Goal: Ask a question

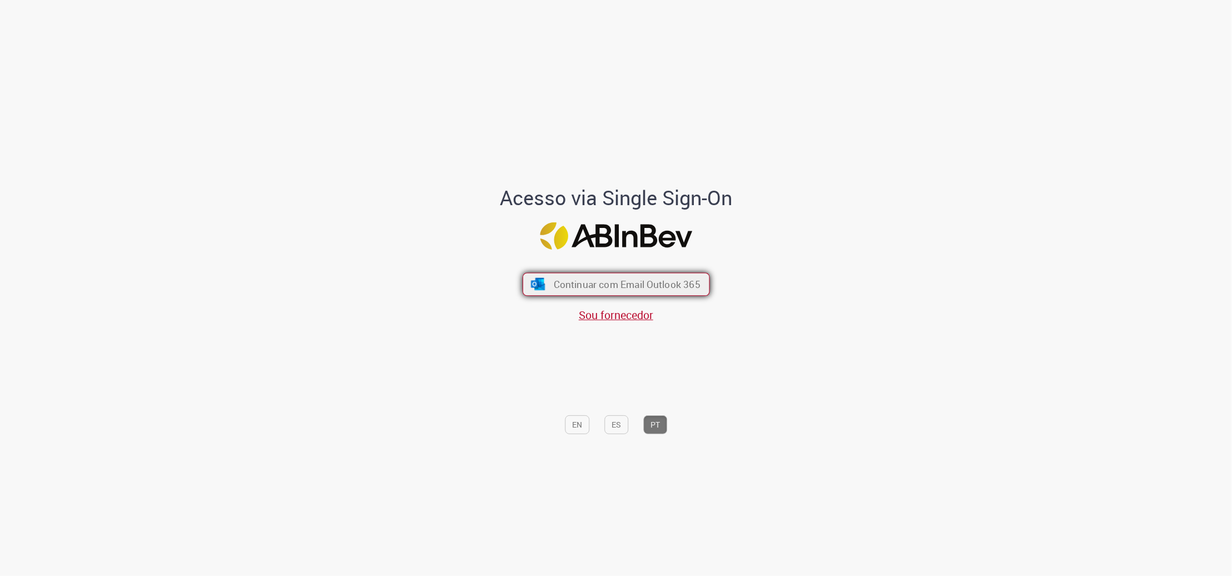
click at [663, 295] on button "Continuar com Email Outlook 365" at bounding box center [616, 283] width 187 height 23
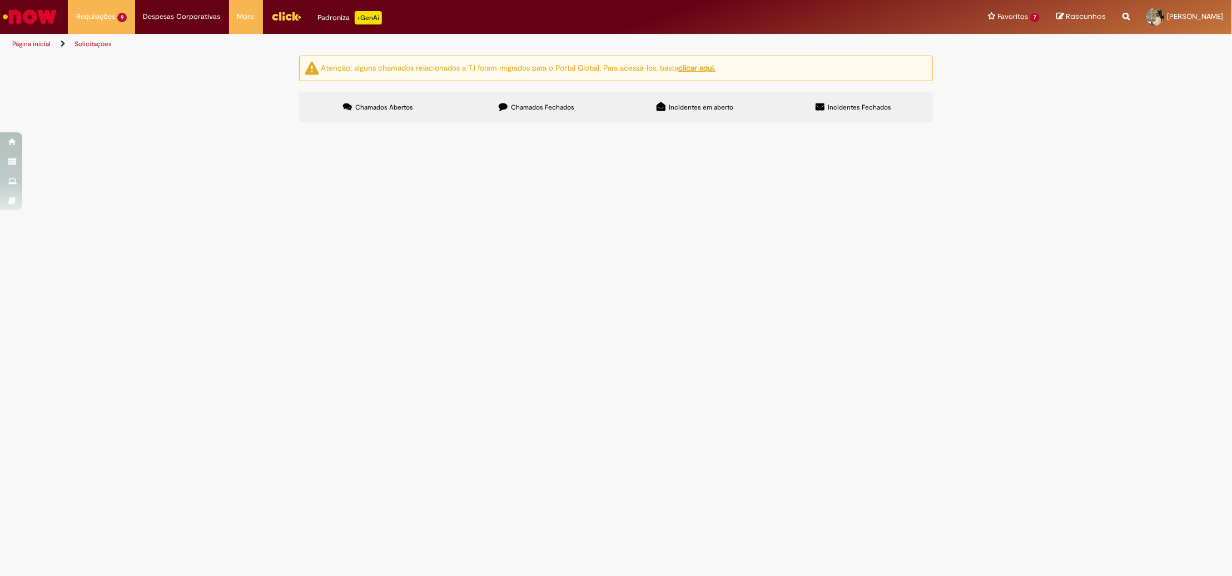
click at [36, 23] on img "Ir para a Homepage" at bounding box center [29, 17] width 57 height 22
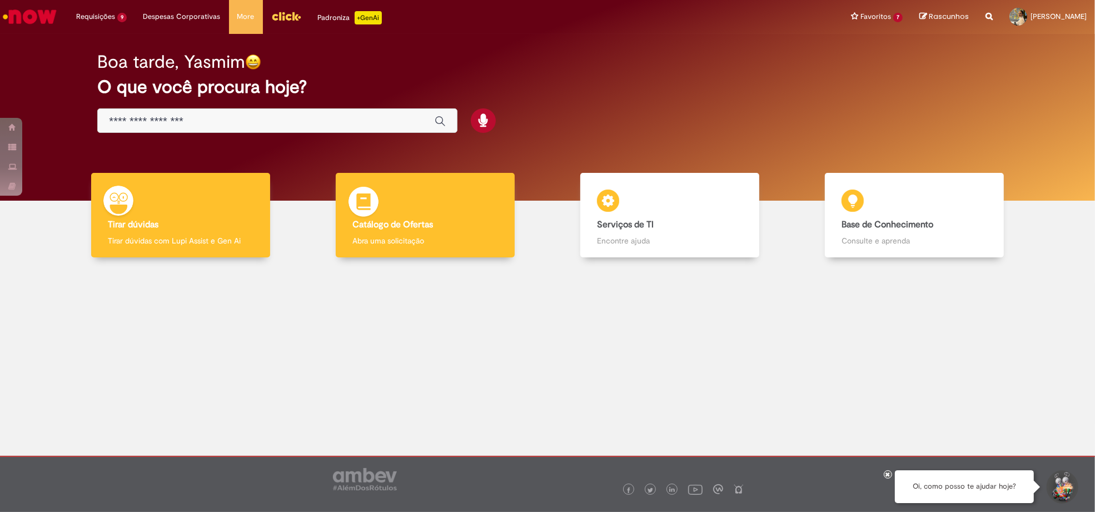
click at [403, 196] on div "Catálogo de Ofertas Catálogo de Ofertas Abra uma solicitação" at bounding box center [425, 215] width 179 height 85
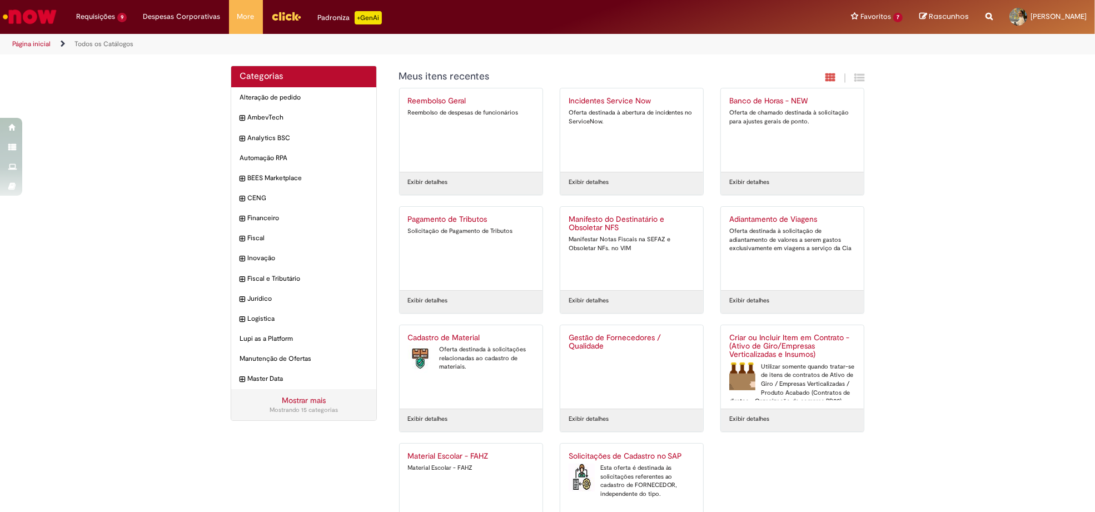
click at [325, 401] on div "Mostrar mais Mostrando 15 categorias" at bounding box center [303, 404] width 145 height 31
click at [269, 407] on div "Mostrando 15 categorias" at bounding box center [304, 410] width 128 height 9
click at [302, 396] on link "Mostrar mais" at bounding box center [304, 400] width 44 height 10
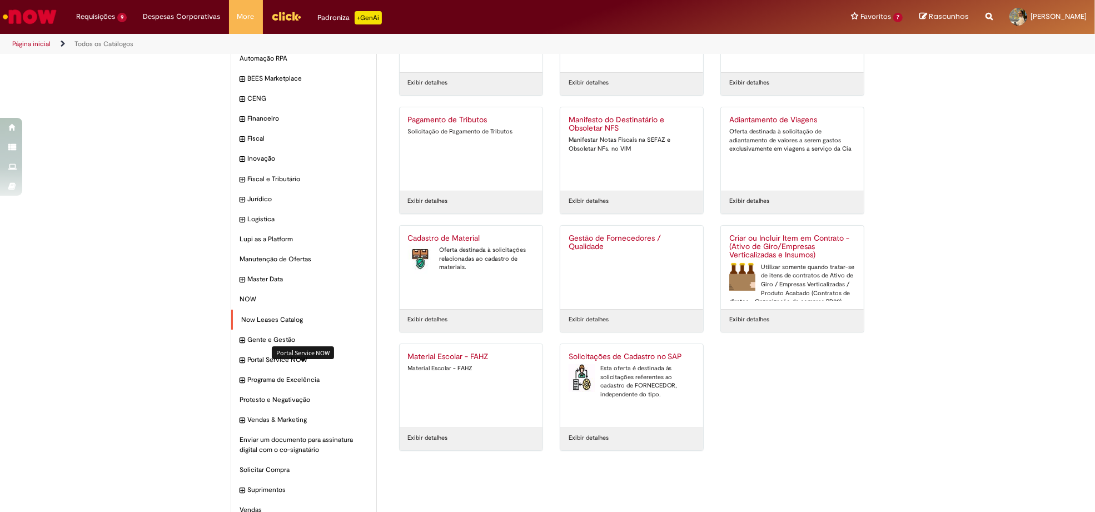
scroll to position [120, 0]
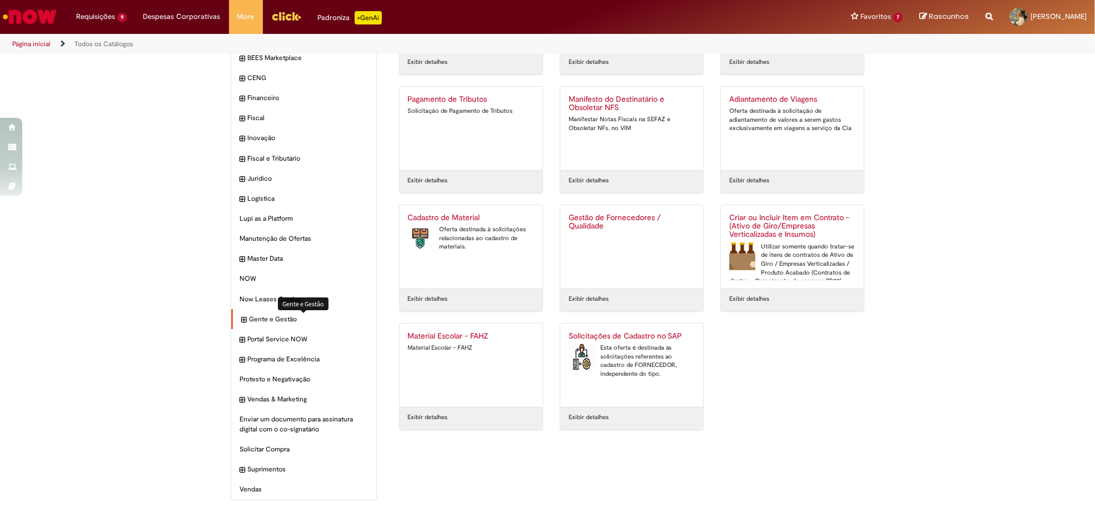
click at [265, 321] on span "Gente e Gestão Itens" at bounding box center [308, 319] width 119 height 9
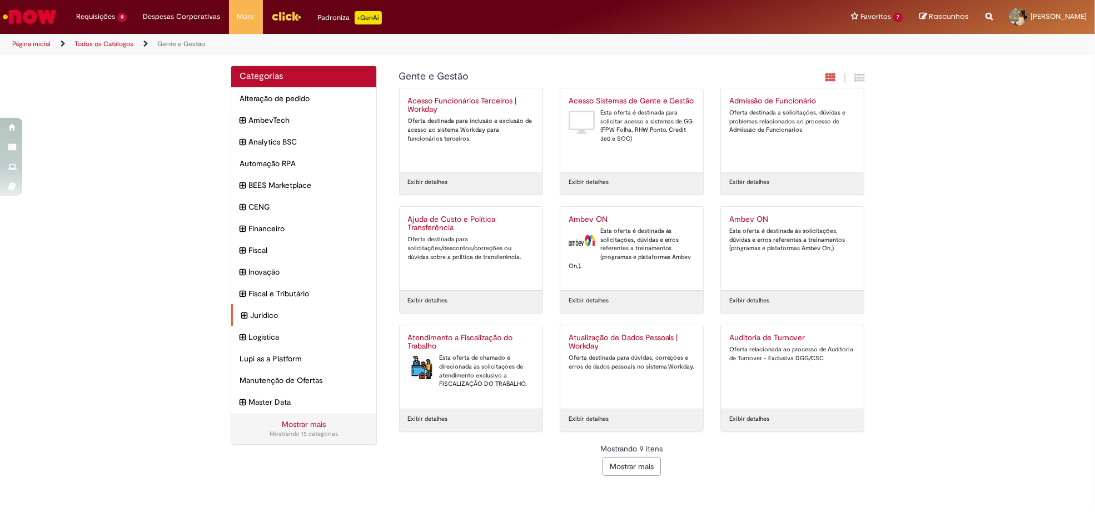
click at [241, 320] on icon "expandir categoria Jurídico" at bounding box center [244, 316] width 6 height 12
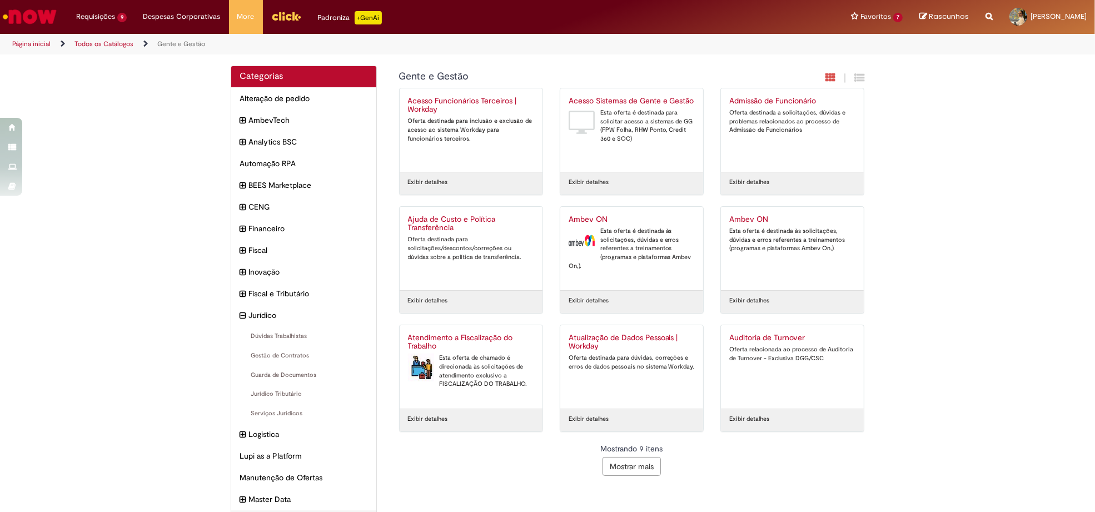
click at [152, 302] on div "Categorias Alteração de pedido Itens AmbevTech Itens Analytics BSC Itens Automa…" at bounding box center [547, 310] width 1095 height 488
click at [606, 470] on button "Mostrar mais" at bounding box center [632, 466] width 58 height 19
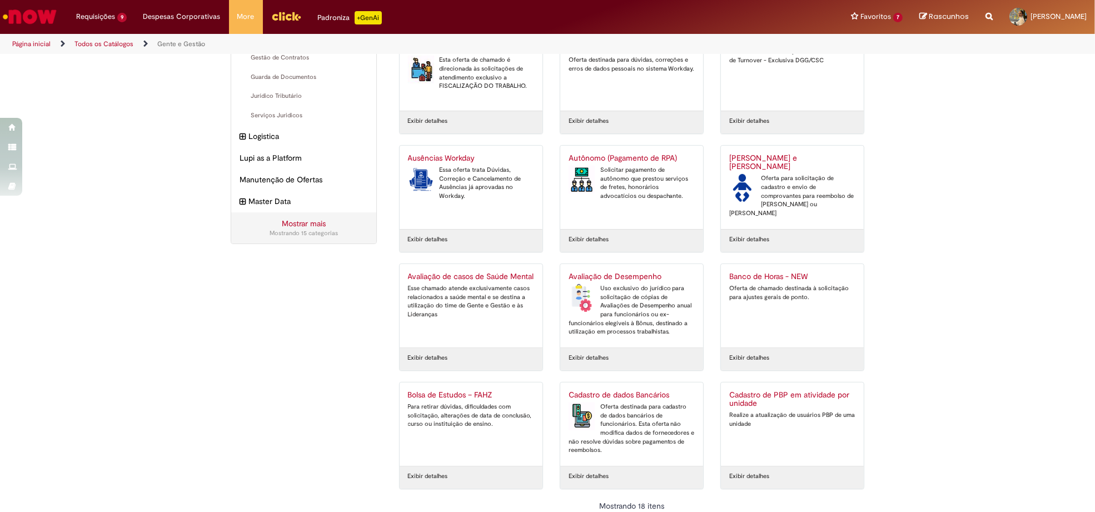
scroll to position [330, 0]
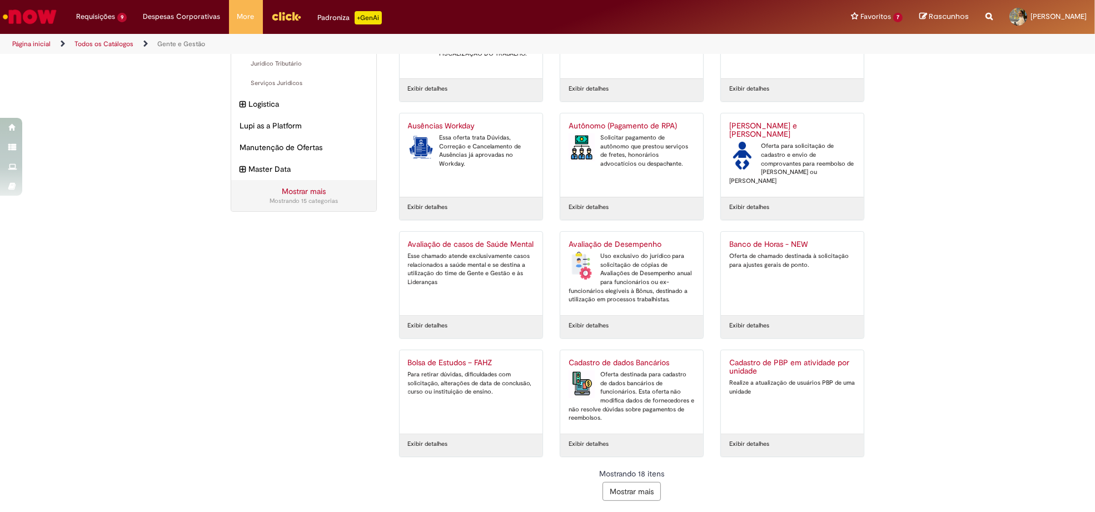
click at [613, 484] on button "Mostrar mais" at bounding box center [632, 491] width 58 height 19
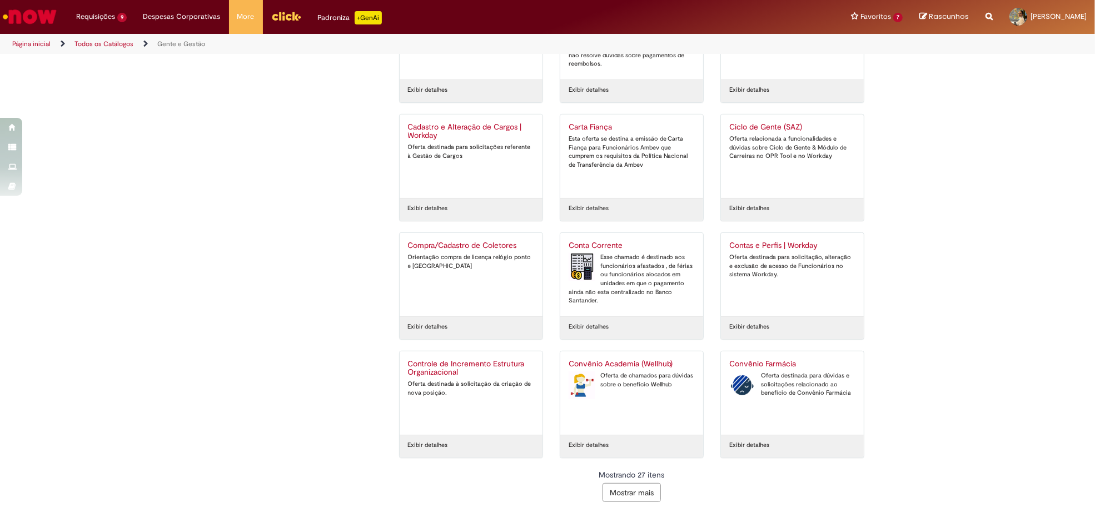
scroll to position [685, 0]
click at [618, 491] on button "Mostrar mais" at bounding box center [632, 491] width 58 height 19
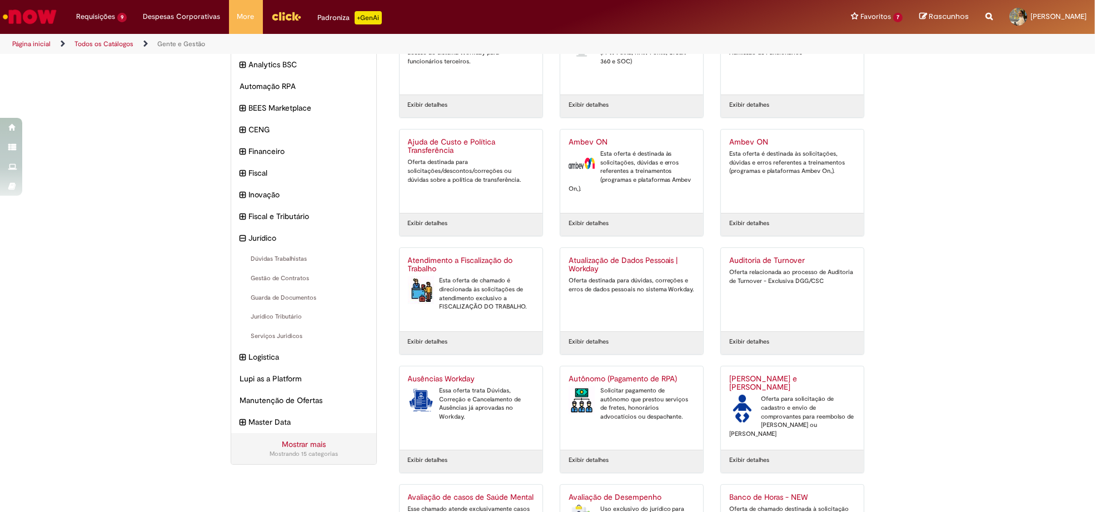
scroll to position [0, 0]
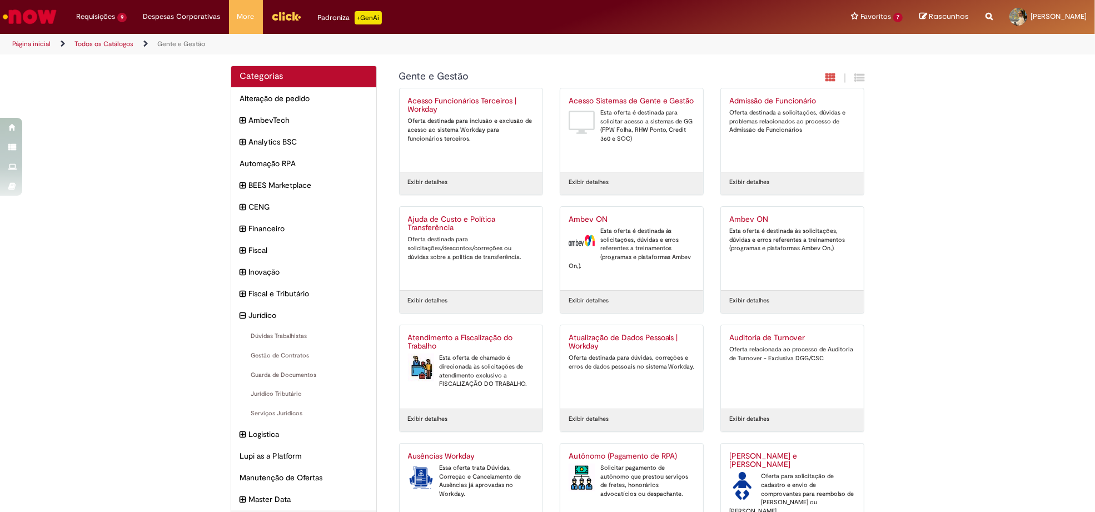
click at [53, 18] on img "Ir para a Homepage" at bounding box center [29, 17] width 57 height 22
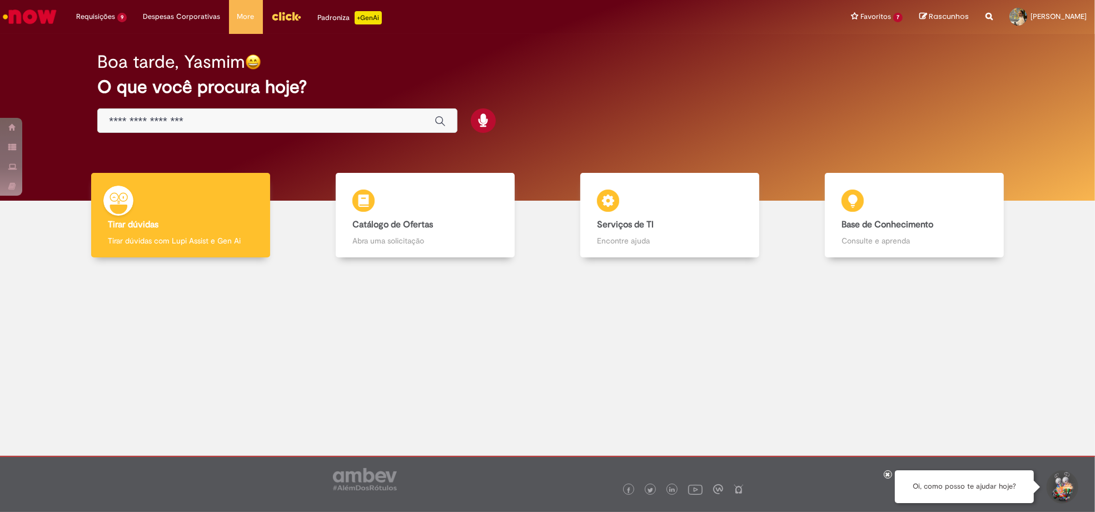
click at [286, 125] on input "Basta digitar aqui" at bounding box center [266, 121] width 315 height 13
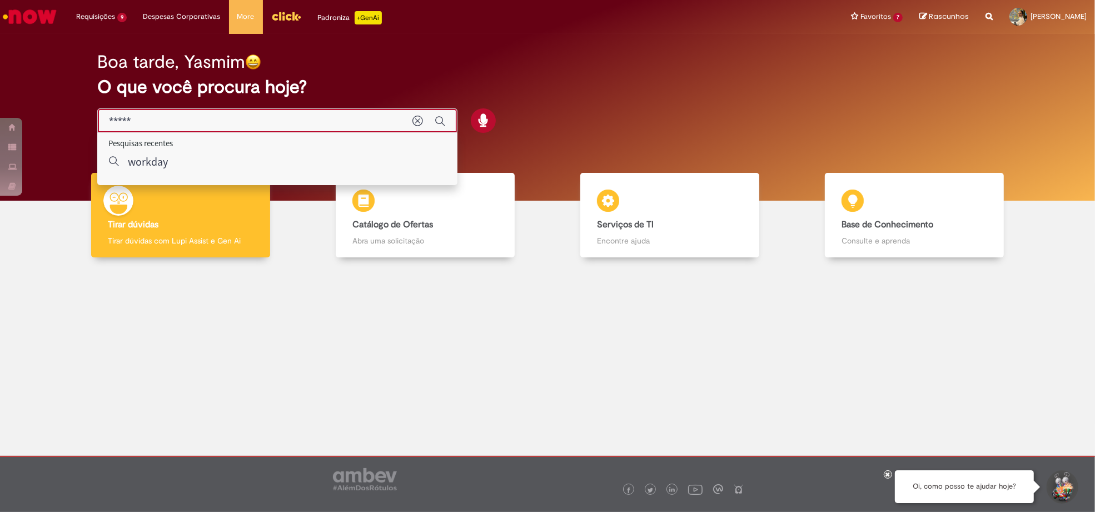
type input "******"
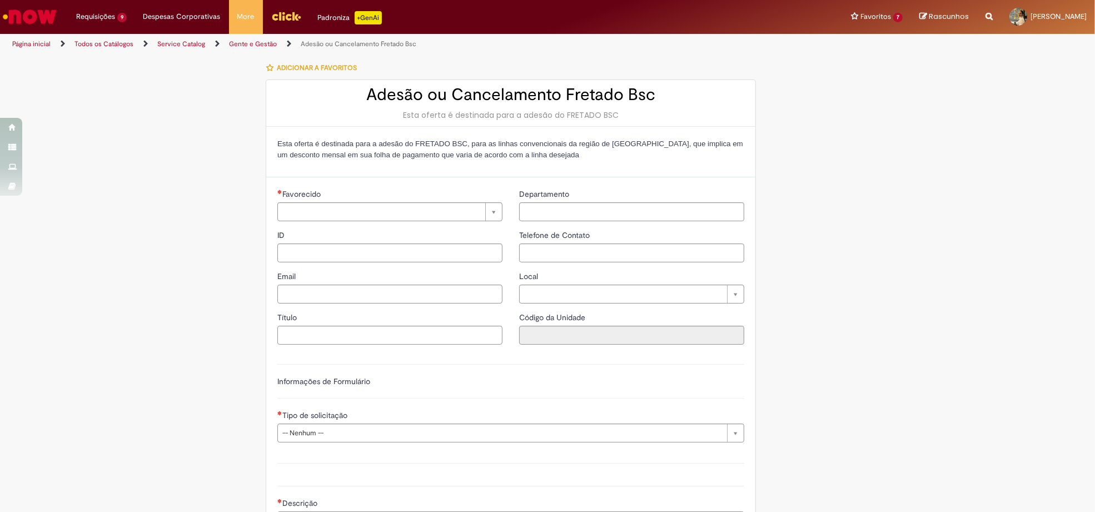
type input "********"
type input "**********"
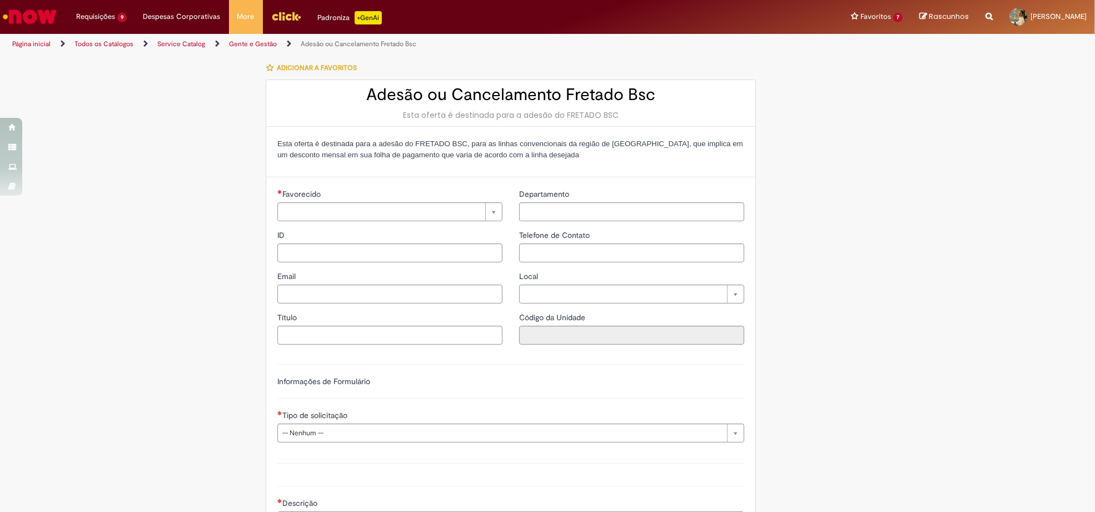
type input "****"
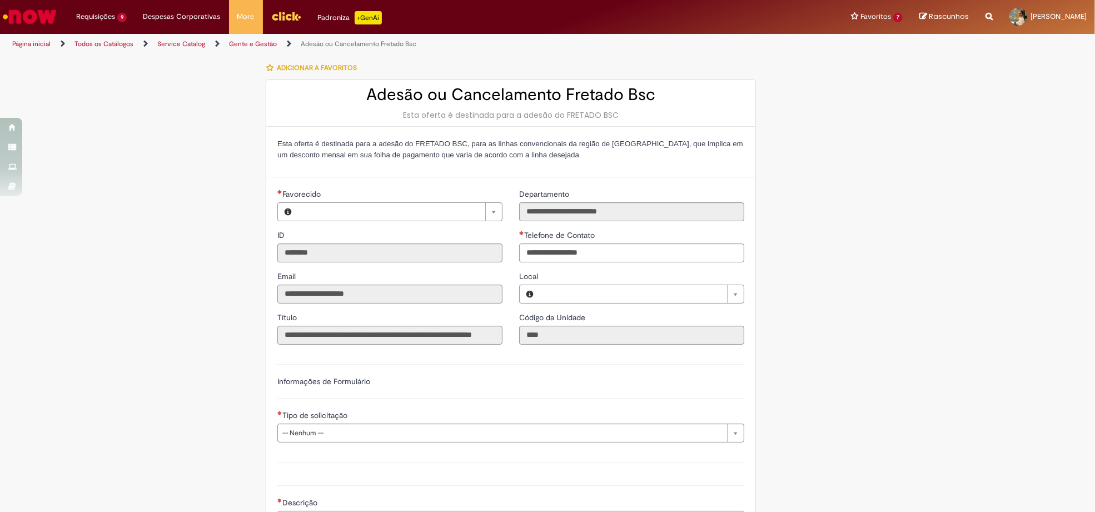
type input "**********"
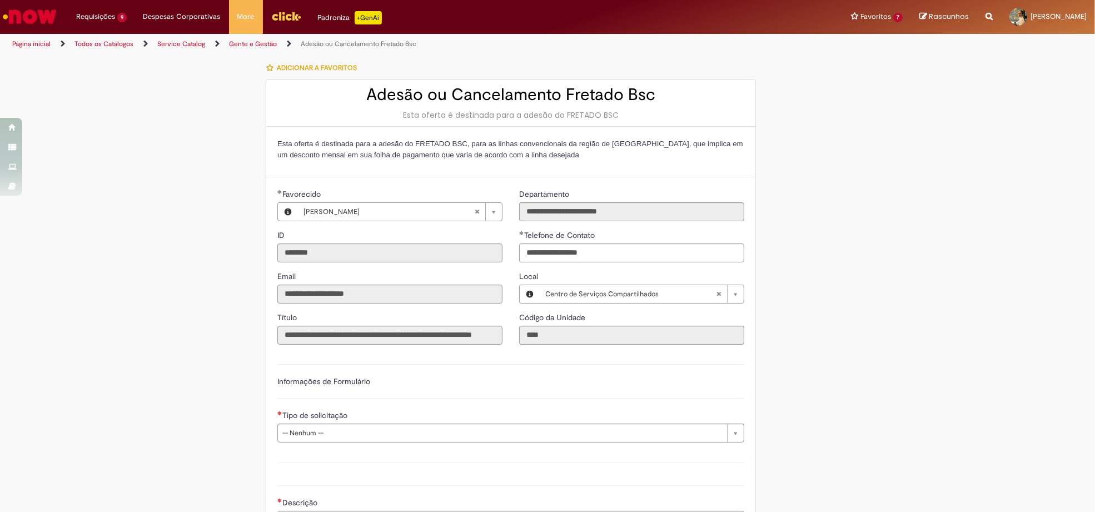
type input "**********"
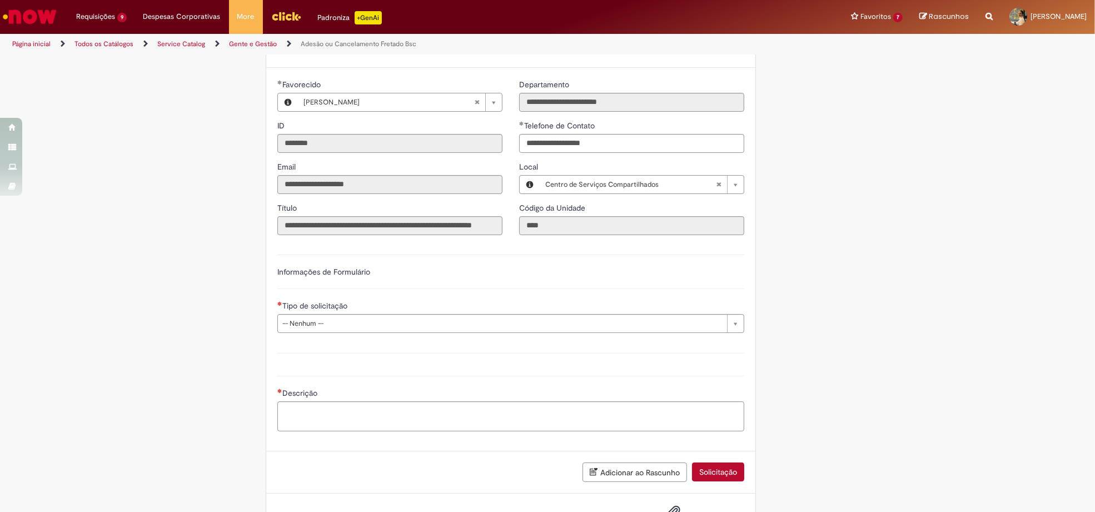
scroll to position [152, 0]
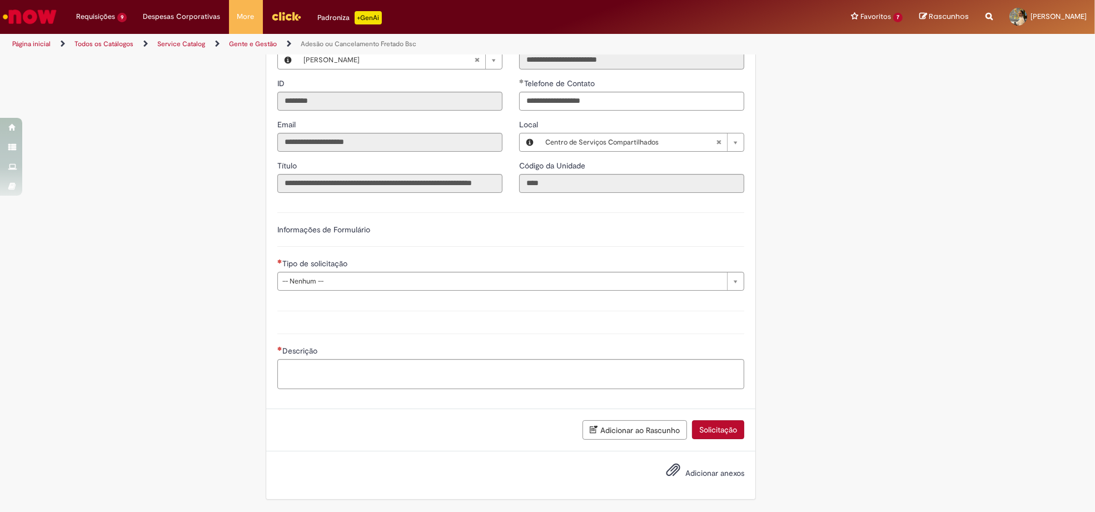
click at [316, 258] on span "Tipo de solicitação" at bounding box center [315, 263] width 67 height 10
click at [270, 202] on select "**********" at bounding box center [269, 201] width 1 height 1
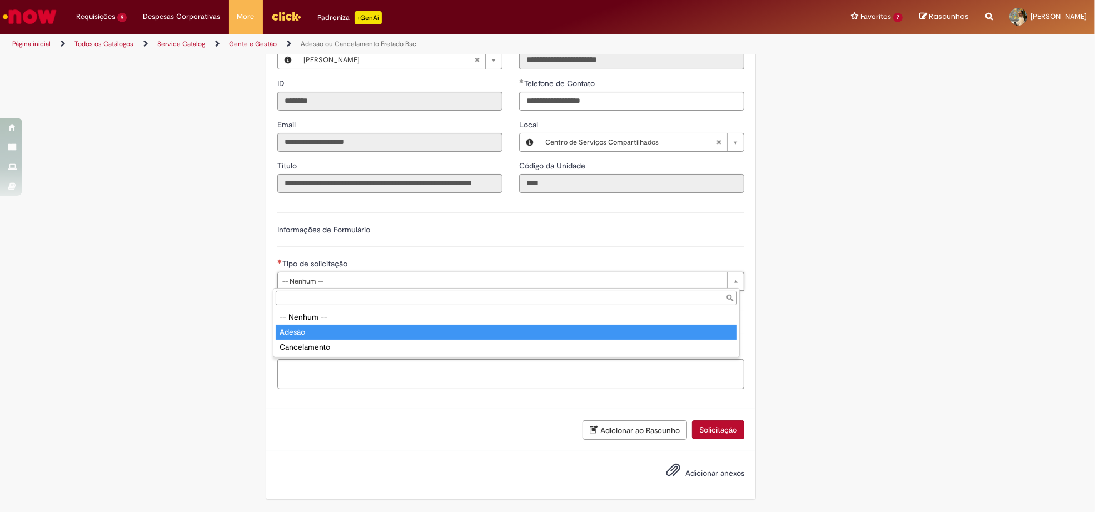
type input "******"
select select "******"
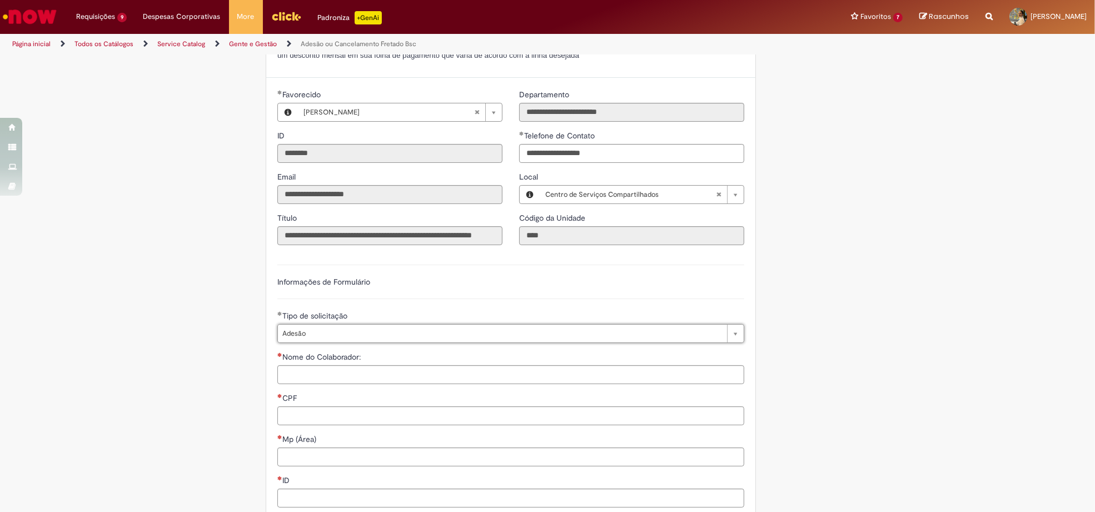
scroll to position [0, 0]
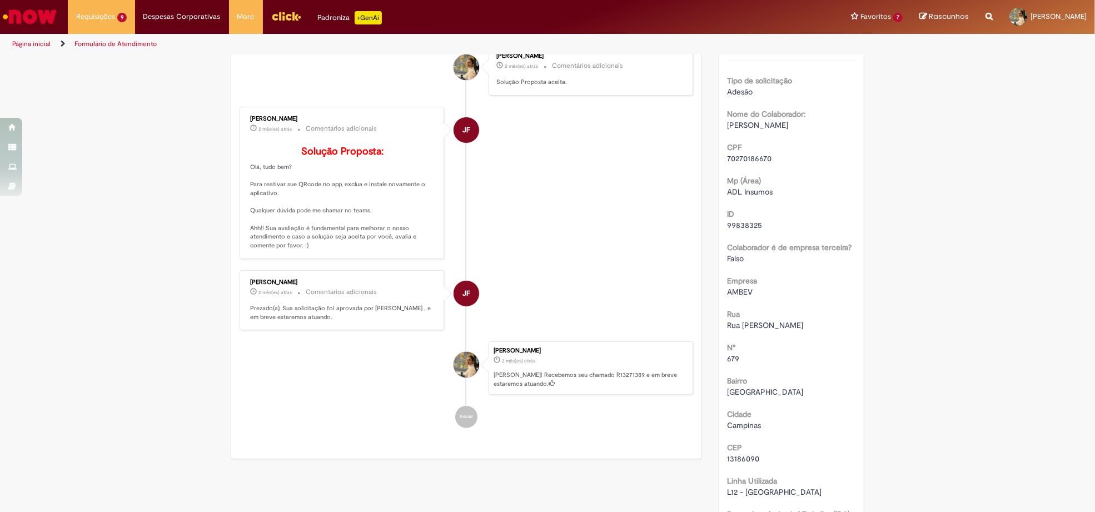
scroll to position [321, 0]
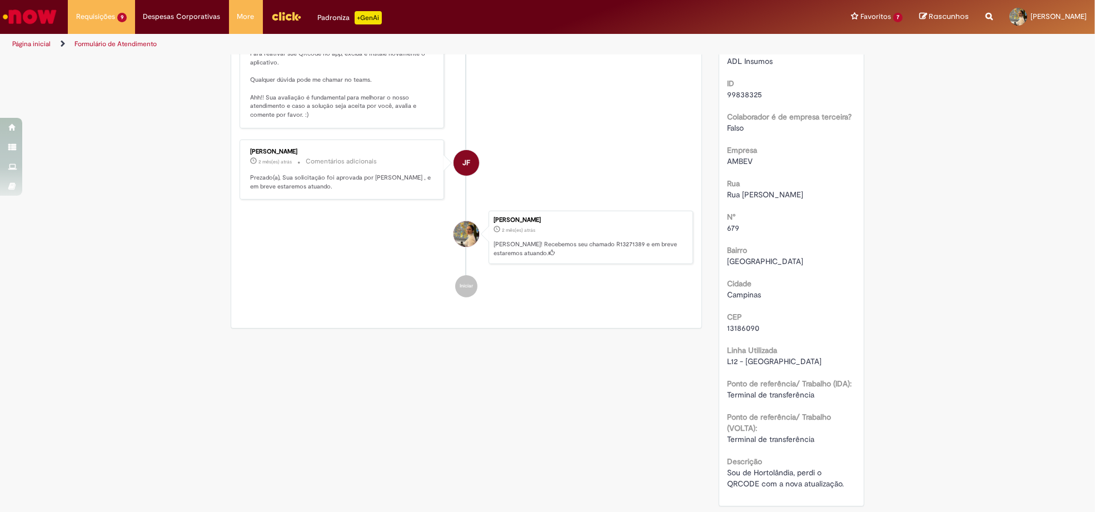
click at [760, 275] on div "Cidade [GEOGRAPHIC_DATA]" at bounding box center [792, 287] width 128 height 25
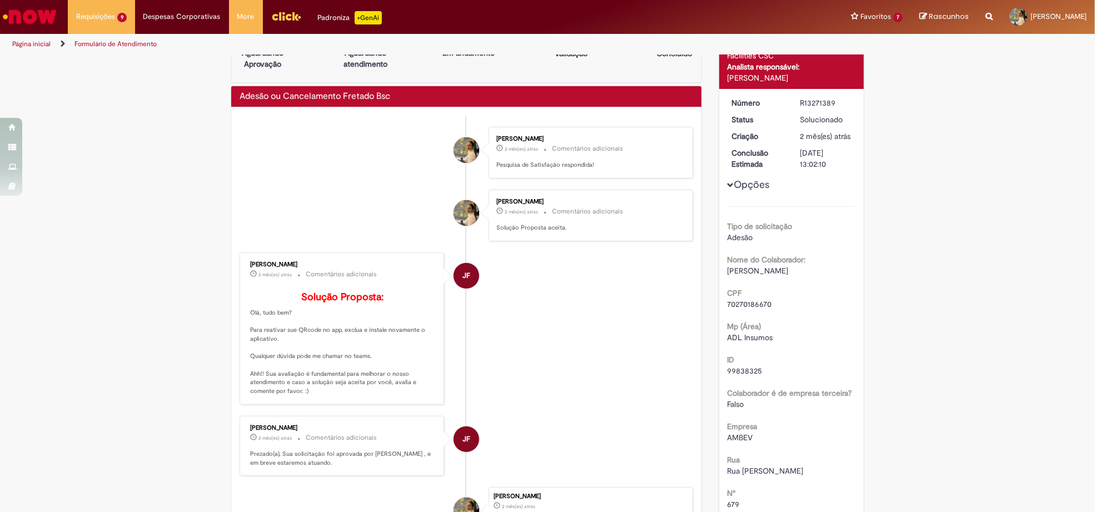
scroll to position [12, 0]
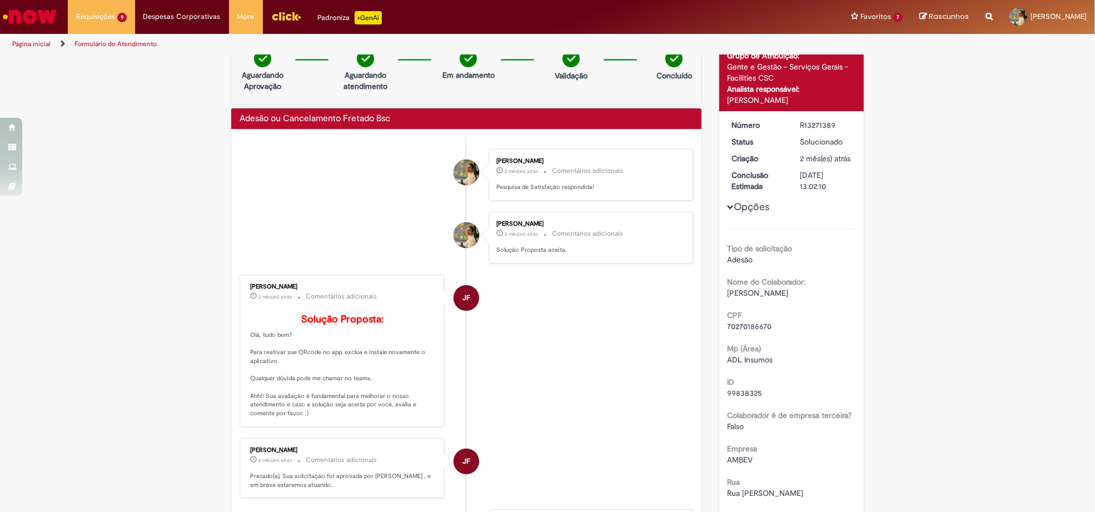
click at [821, 164] on div "2 mês(es) atrás 2 meses atrás" at bounding box center [826, 158] width 52 height 11
click at [816, 161] on span "2 mês(es) atrás" at bounding box center [825, 158] width 51 height 10
click at [782, 177] on div "Opções Tipo de solicitação Adesão Nome do Colaborador: [PERSON_NAME] CPF 702701…" at bounding box center [792, 454] width 128 height 668
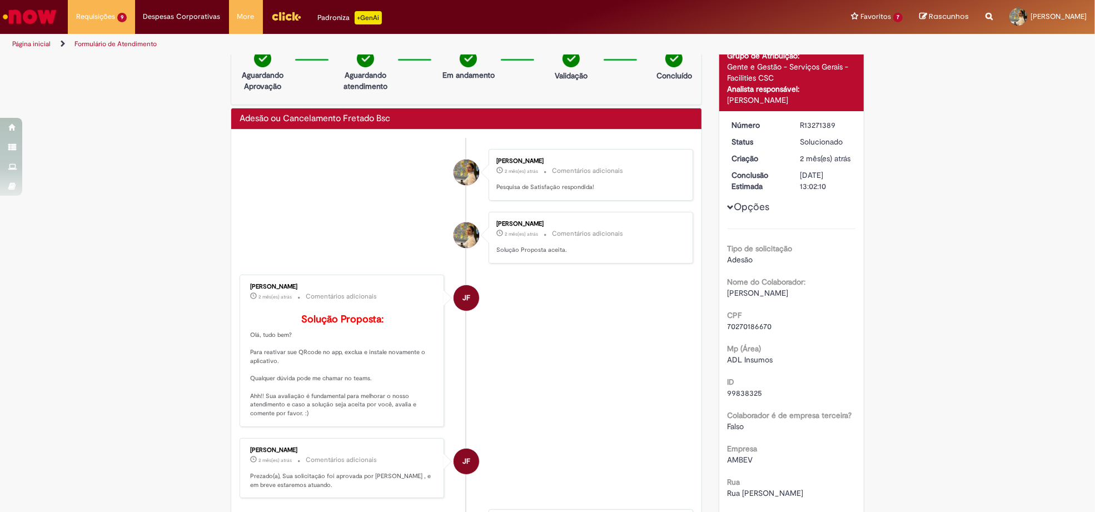
click at [782, 177] on div "Opções Tipo de solicitação Adesão Nome do Colaborador: [PERSON_NAME] CPF 702701…" at bounding box center [792, 454] width 128 height 668
click at [804, 191] on div "[DATE] 13:02:10" at bounding box center [826, 181] width 52 height 22
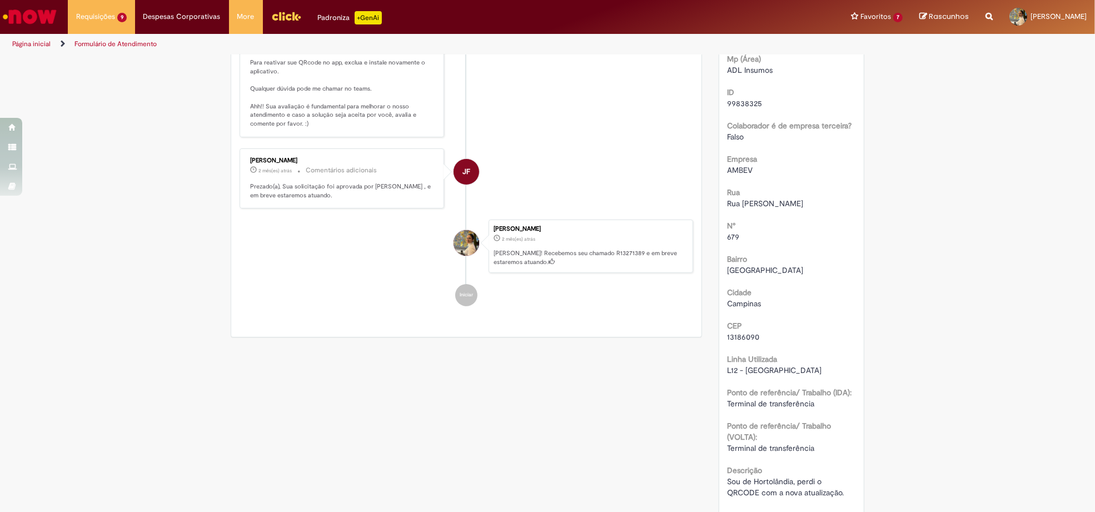
scroll to position [321, 0]
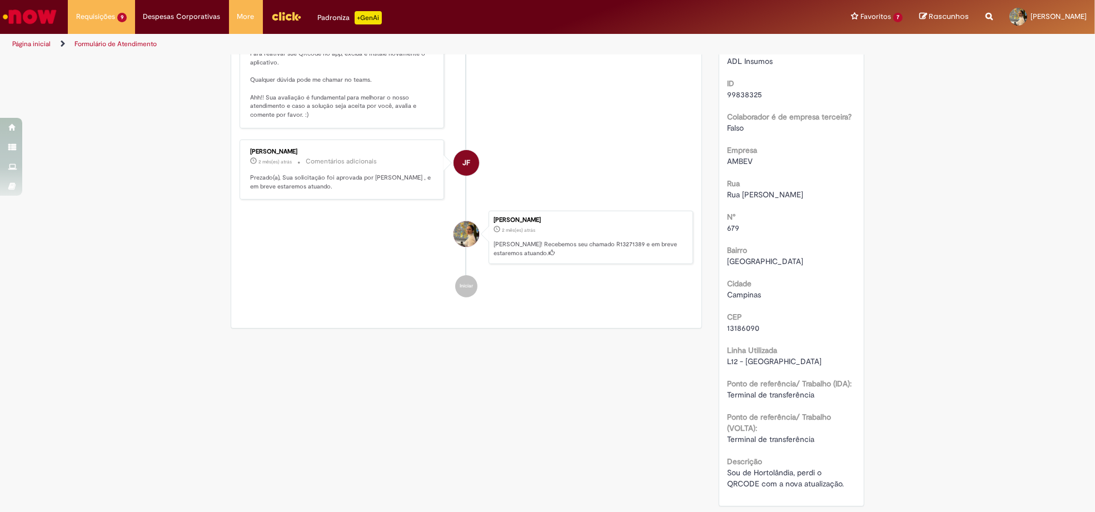
click at [797, 486] on span "Sou de Hortolândia, perdi o QRCODE com a nova atualização." at bounding box center [786, 478] width 117 height 21
click at [728, 361] on span "L12 - [GEOGRAPHIC_DATA]" at bounding box center [775, 361] width 95 height 10
drag, startPoint x: 754, startPoint y: 483, endPoint x: 914, endPoint y: 503, distance: 160.8
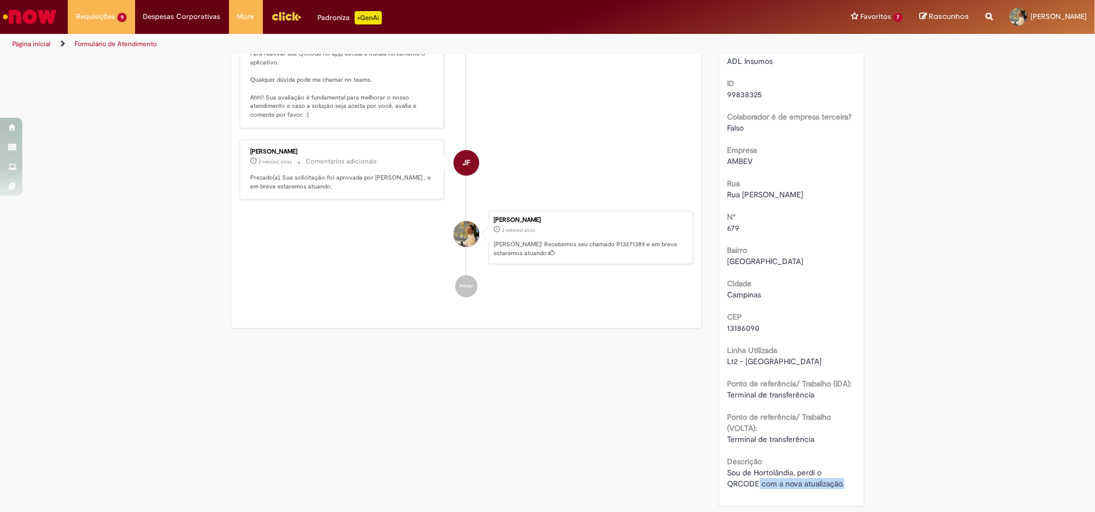
click at [914, 503] on div "Verificar Código de Barras Aguardando Aprovação Aguardando atendimento Em andam…" at bounding box center [547, 128] width 1095 height 767
click at [764, 486] on span "Sou de Hortolândia, perdi o QRCODE com a nova atualização." at bounding box center [786, 478] width 117 height 21
click at [764, 488] on span "Sou de Hortolândia, perdi o QRCODE com a nova atualização." at bounding box center [786, 478] width 117 height 21
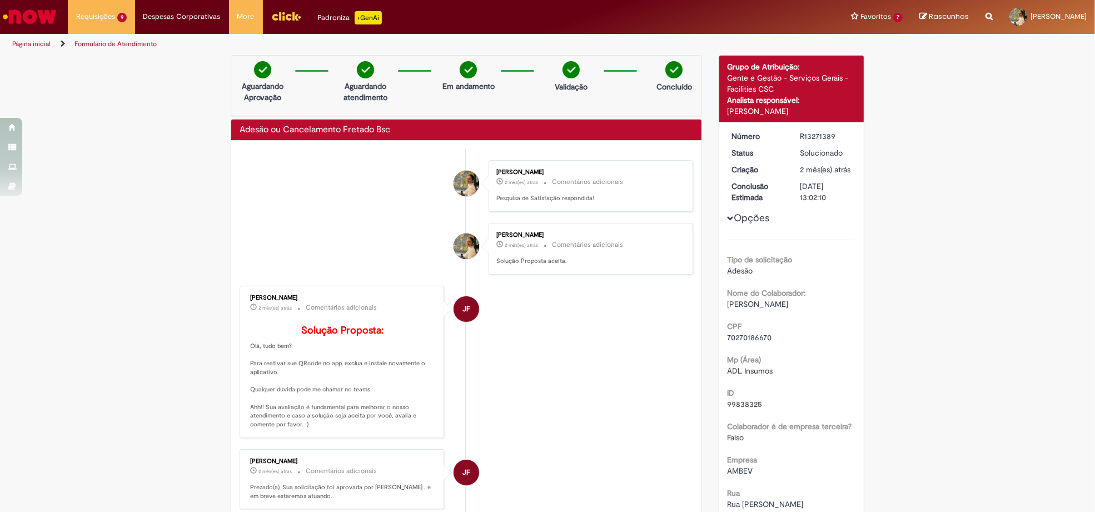
scroll to position [0, 0]
